Goal: Task Accomplishment & Management: Use online tool/utility

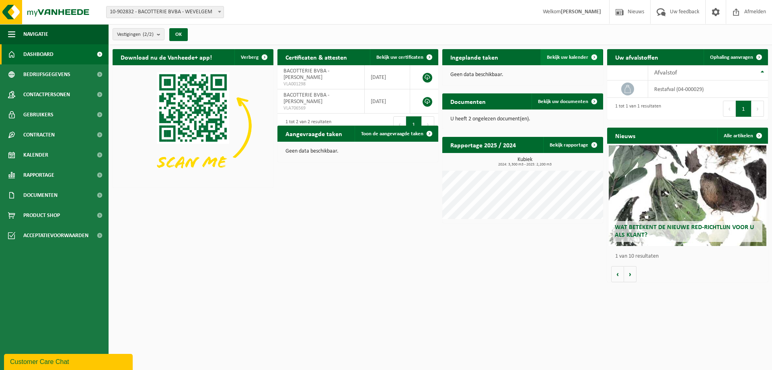
click at [560, 56] on span "Bekijk uw kalender" at bounding box center [567, 57] width 41 height 5
click at [558, 58] on span "Bekijk uw kalender" at bounding box center [567, 57] width 41 height 5
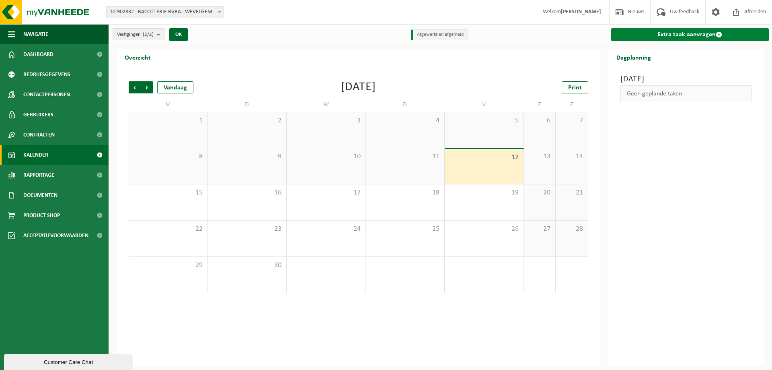
click at [663, 37] on link "Extra taak aanvragen" at bounding box center [690, 34] width 158 height 13
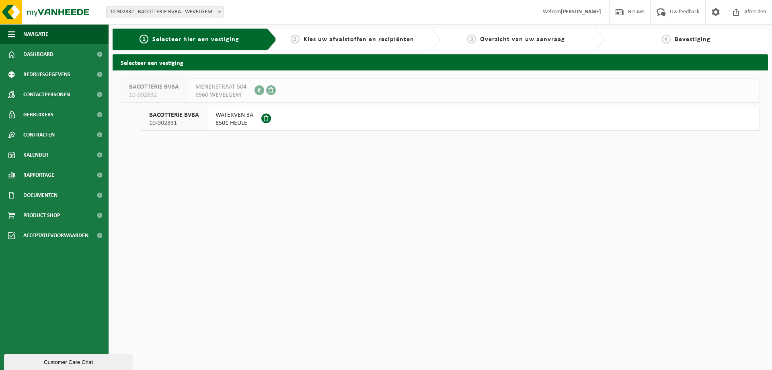
click at [208, 121] on div "WATERVEN 3A 8501 HEULE" at bounding box center [235, 118] width 54 height 23
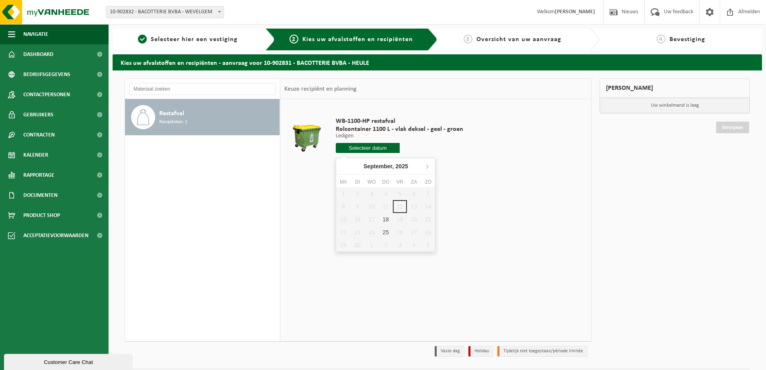
click at [372, 147] on input "text" at bounding box center [368, 148] width 64 height 10
click at [387, 218] on div "18" at bounding box center [386, 219] width 14 height 13
type input "Van 2025-09-18"
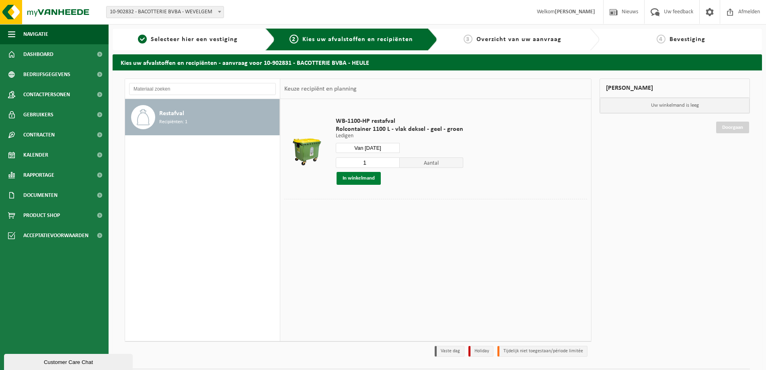
click at [365, 177] on button "In winkelmand" at bounding box center [359, 178] width 44 height 13
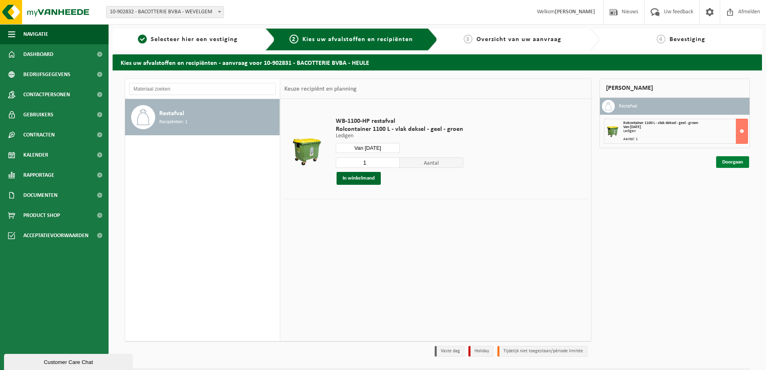
click at [729, 161] on link "Doorgaan" at bounding box center [732, 162] width 33 height 12
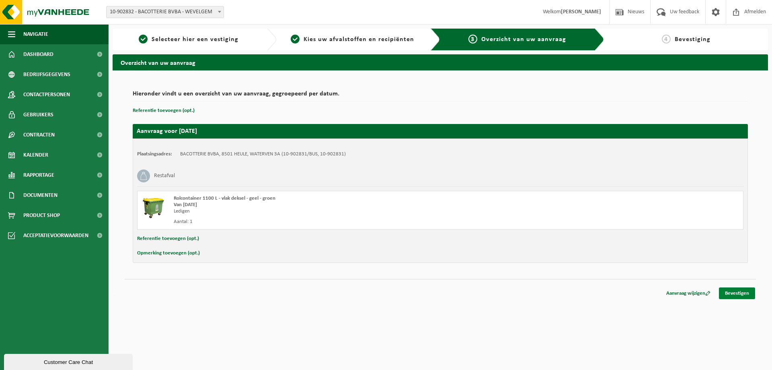
click at [733, 294] on link "Bevestigen" at bounding box center [737, 293] width 36 height 12
